Goal: Download file/media

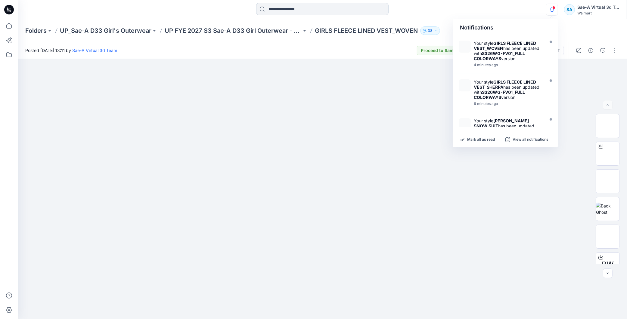
click at [284, 11] on input at bounding box center [322, 9] width 132 height 12
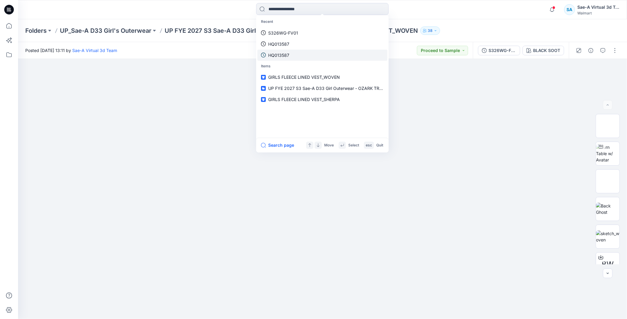
click at [296, 56] on link "HQ013587" at bounding box center [322, 55] width 130 height 11
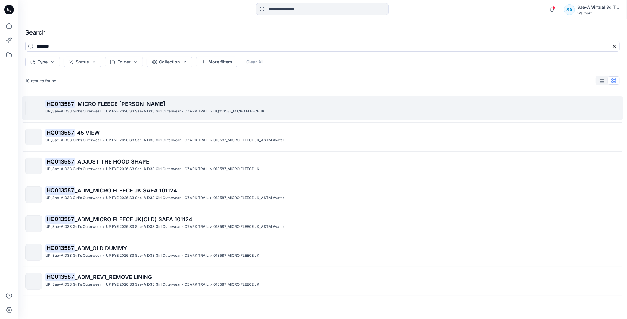
click at [107, 101] on span "_MICRO FLEECE [PERSON_NAME]" at bounding box center [120, 104] width 90 height 6
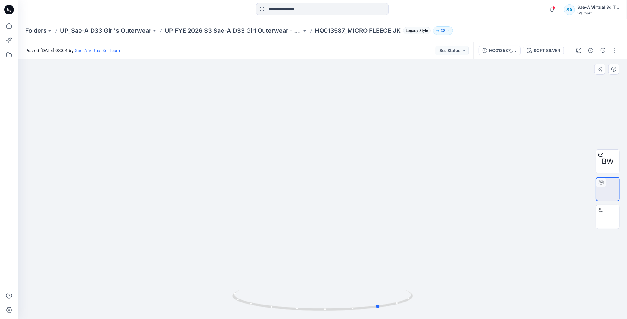
drag, startPoint x: 348, startPoint y: 307, endPoint x: 289, endPoint y: 289, distance: 61.7
click at [321, 293] on icon at bounding box center [323, 301] width 182 height 23
drag, startPoint x: 372, startPoint y: 303, endPoint x: 392, endPoint y: 302, distance: 19.9
click at [392, 302] on icon at bounding box center [323, 301] width 182 height 23
drag, startPoint x: 378, startPoint y: 306, endPoint x: 440, endPoint y: 297, distance: 63.0
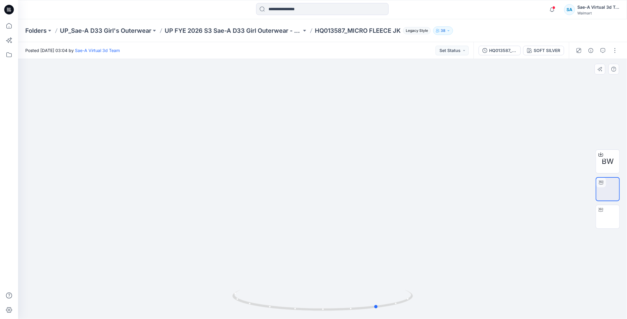
click at [440, 297] on div at bounding box center [322, 189] width 609 height 260
drag, startPoint x: 372, startPoint y: 308, endPoint x: 355, endPoint y: 275, distance: 36.1
click at [355, 305] on icon at bounding box center [323, 301] width 182 height 23
drag, startPoint x: 374, startPoint y: 305, endPoint x: 405, endPoint y: 303, distance: 31.4
click at [405, 303] on icon at bounding box center [323, 301] width 182 height 23
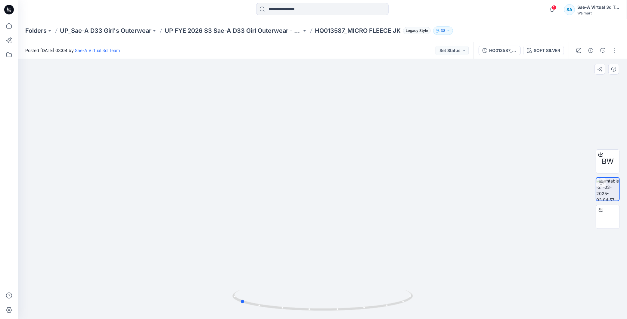
drag, startPoint x: 385, startPoint y: 297, endPoint x: 423, endPoint y: 291, distance: 37.8
click at [423, 291] on div at bounding box center [322, 189] width 609 height 260
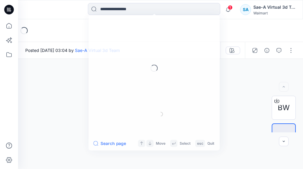
click at [119, 12] on input at bounding box center [154, 9] width 132 height 12
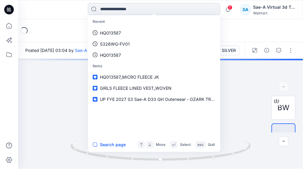
type input "********"
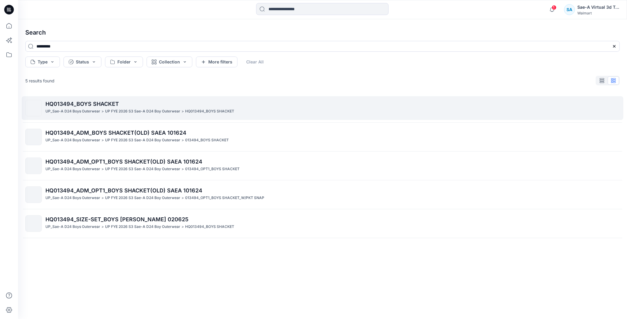
click at [93, 106] on span "HQ013494_BOYS SHACKET" at bounding box center [81, 104] width 73 height 6
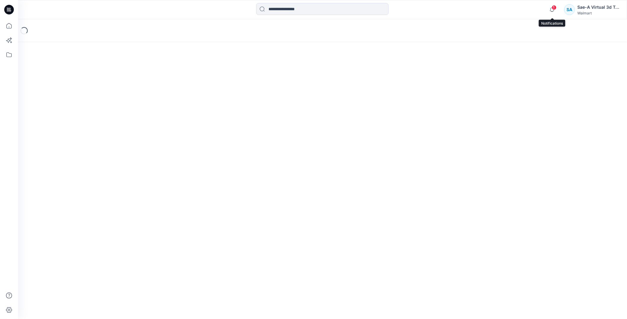
click at [303, 8] on div "1" at bounding box center [551, 6] width 10 height 5
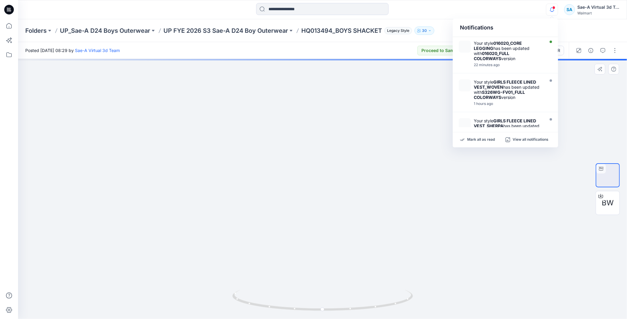
click at [303, 169] on div at bounding box center [322, 189] width 609 height 260
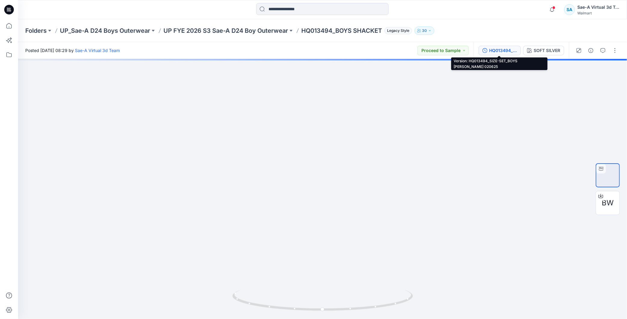
click at [303, 50] on div "HQ013494_SIZE-SET_BOYS SHACKET SAEA 020625" at bounding box center [503, 50] width 28 height 7
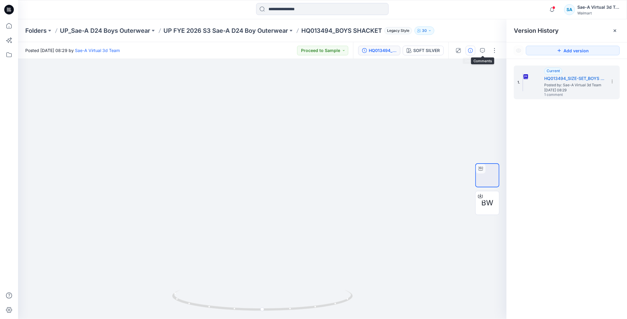
click at [303, 50] on icon "button" at bounding box center [470, 50] width 5 height 5
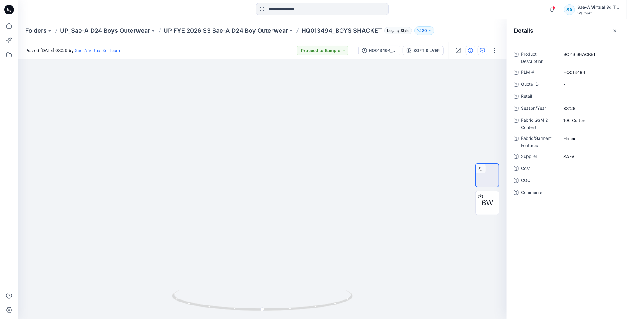
click at [303, 53] on button "button" at bounding box center [483, 51] width 10 height 10
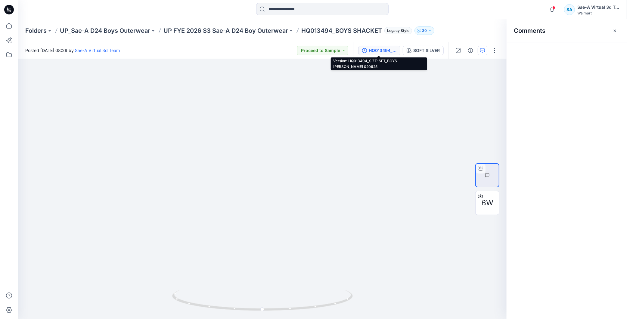
click at [303, 47] on div "HQ013494_SIZE-SET_BOYS SHACKET SAEA 020625" at bounding box center [383, 50] width 28 height 7
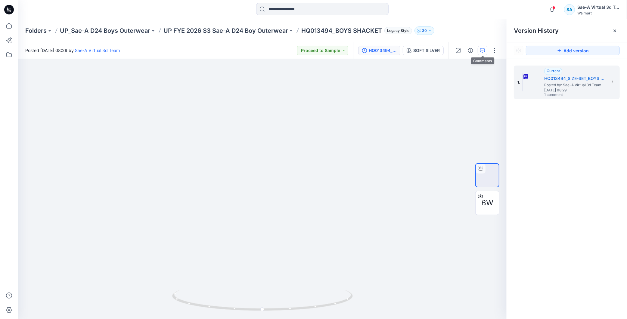
click at [303, 52] on icon "button" at bounding box center [482, 50] width 5 height 5
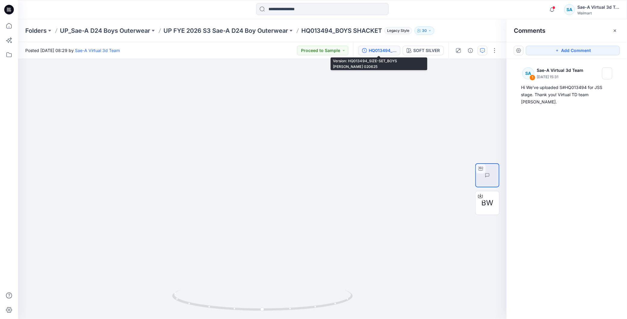
click at [303, 46] on button "HQ013494_SIZE-SET_BOYS SHACKET SAEA 020625" at bounding box center [379, 51] width 42 height 10
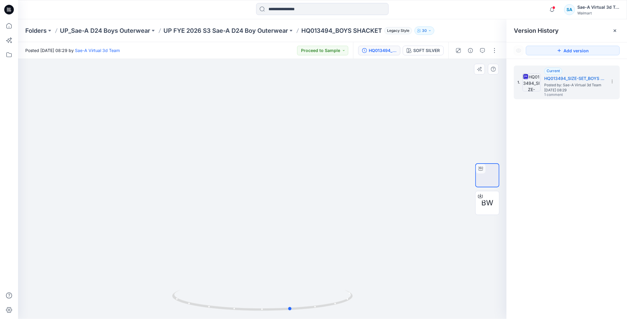
drag, startPoint x: 305, startPoint y: 291, endPoint x: 331, endPoint y: 287, distance: 26.8
click at [303, 169] on div at bounding box center [262, 189] width 489 height 260
drag, startPoint x: 328, startPoint y: 307, endPoint x: 381, endPoint y: 303, distance: 53.1
click at [303, 169] on div at bounding box center [262, 189] width 489 height 260
drag, startPoint x: 345, startPoint y: 312, endPoint x: 270, endPoint y: 308, distance: 75.1
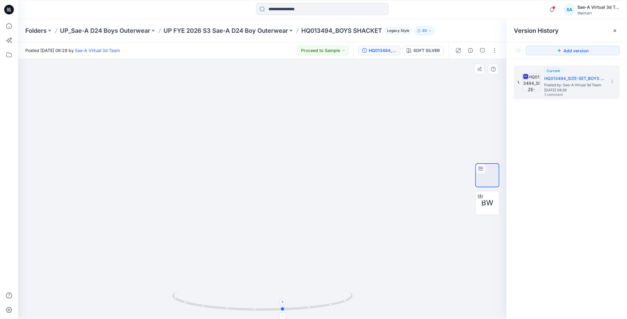
click at [270, 169] on icon at bounding box center [263, 301] width 182 height 23
click at [303, 169] on icon at bounding box center [480, 196] width 5 height 5
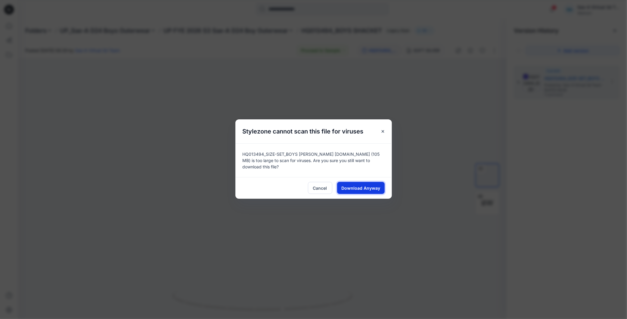
click at [303, 169] on span "Download Anyway" at bounding box center [360, 188] width 39 height 6
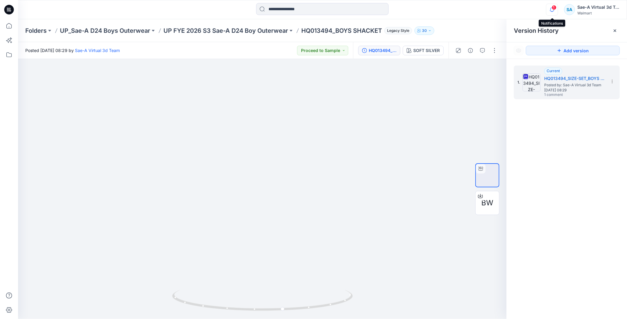
click at [303, 10] on icon "button" at bounding box center [551, 10] width 11 height 12
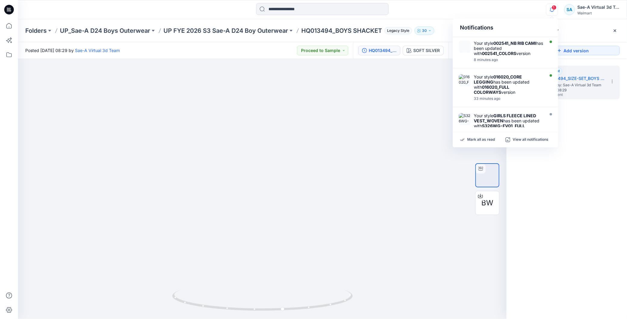
click at [303, 10] on icon "button" at bounding box center [551, 10] width 11 height 12
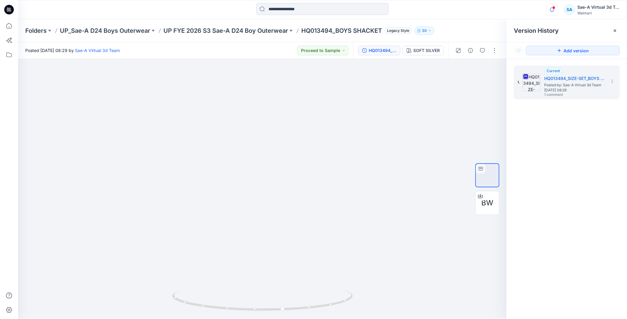
click at [303, 10] on icon "button" at bounding box center [551, 10] width 11 height 12
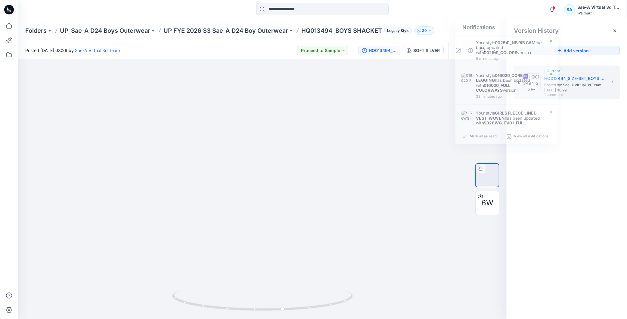
drag, startPoint x: 589, startPoint y: 208, endPoint x: 335, endPoint y: 296, distance: 268.6
click at [303, 169] on div "1. Current HQ013494_SIZE-SET_BOYS SHACKET SAEA 020625 Posted by: Sae-A Virtual …" at bounding box center [567, 193] width 120 height 269
